Goal: Navigation & Orientation: Find specific page/section

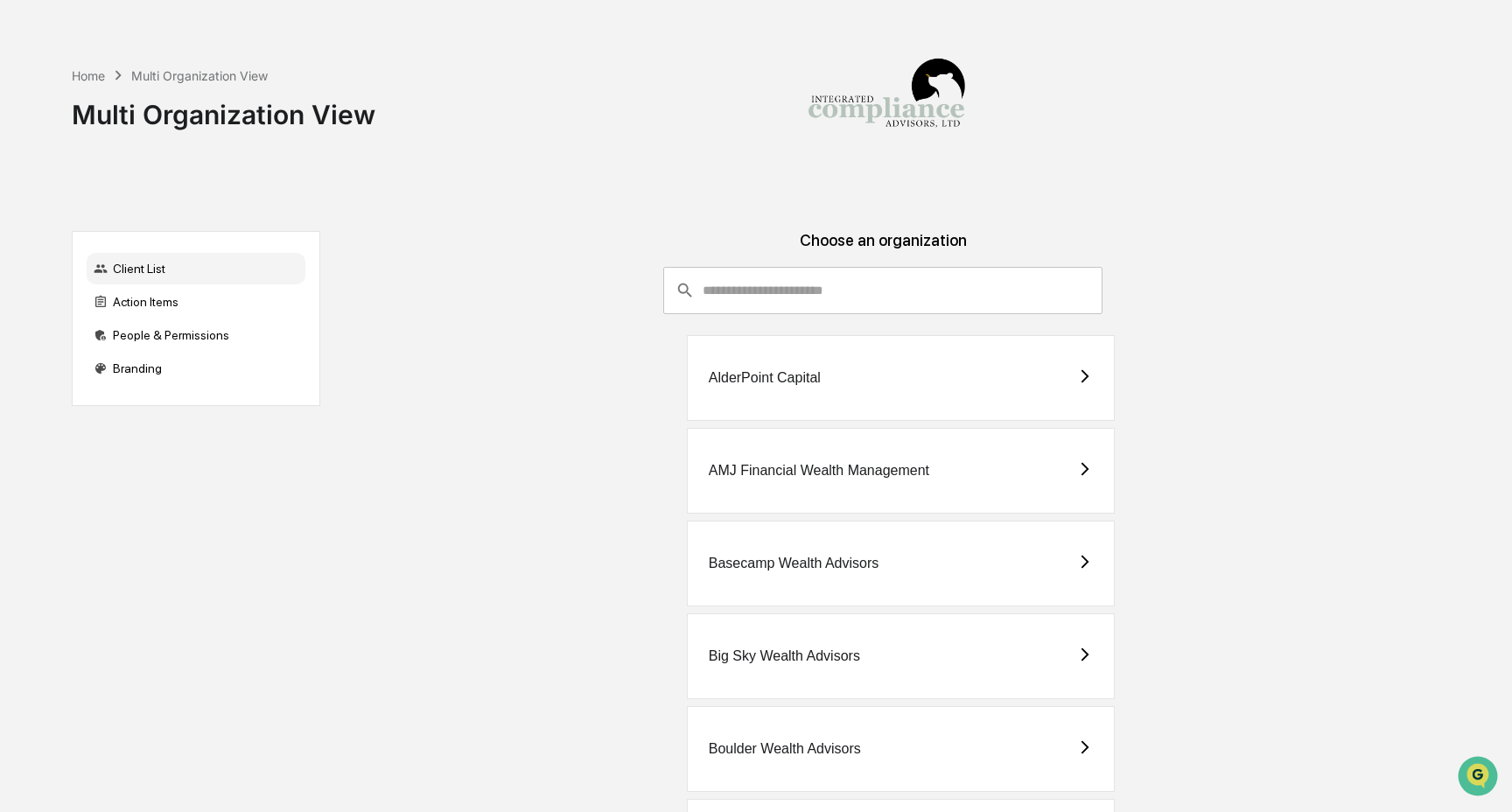
click at [986, 303] on input "consultant-dashboard__filter-organizations-search-bar" at bounding box center [902, 291] width 401 height 48
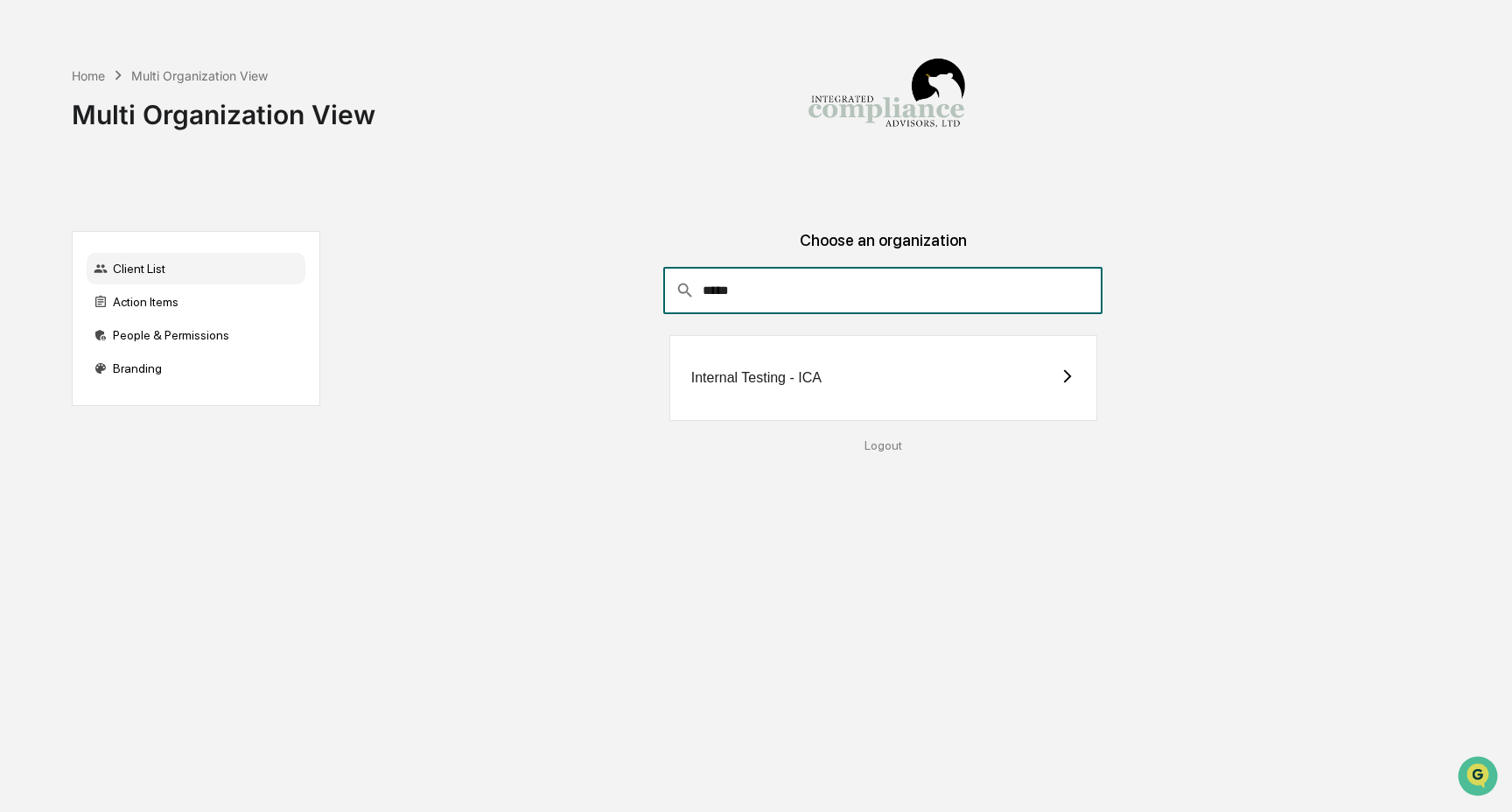
type input "*****"
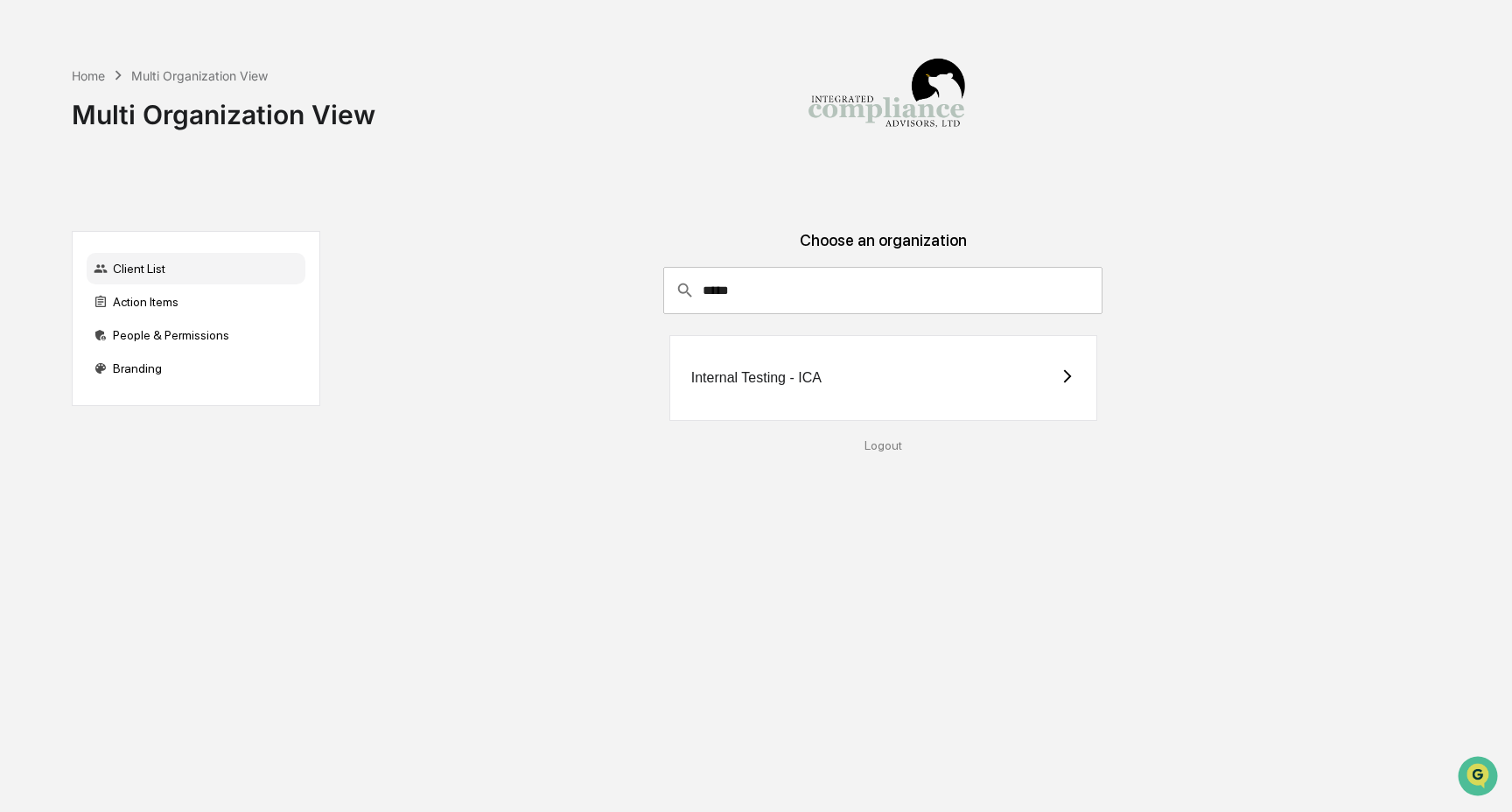
click at [943, 378] on div "Internal Testing - ICA" at bounding box center [884, 377] width 428 height 85
